Goal: Task Accomplishment & Management: Use online tool/utility

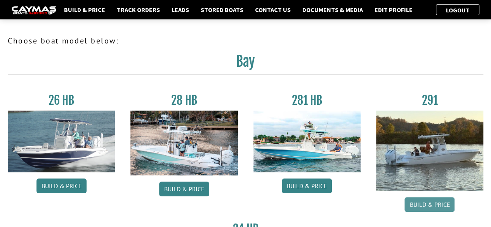
click at [442, 209] on link "Build & Price" at bounding box center [429, 204] width 50 height 15
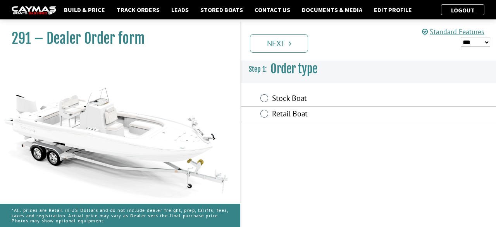
click at [303, 112] on label "Retail Boat" at bounding box center [339, 114] width 135 height 11
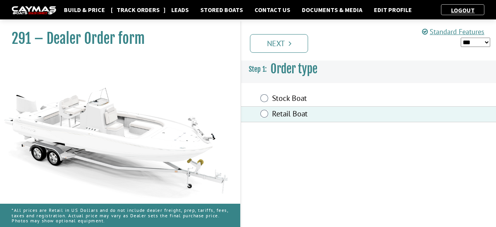
click at [148, 13] on link "Track Orders" at bounding box center [138, 10] width 51 height 10
